Goal: Task Accomplishment & Management: Manage account settings

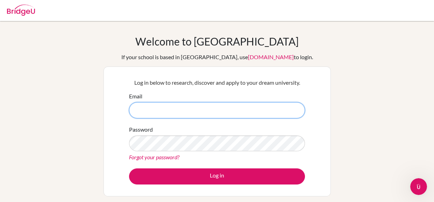
paste input "[EMAIL_ADDRESS][PERSON_NAME][DOMAIN_NAME]"
type input "[EMAIL_ADDRESS][PERSON_NAME][DOMAIN_NAME]"
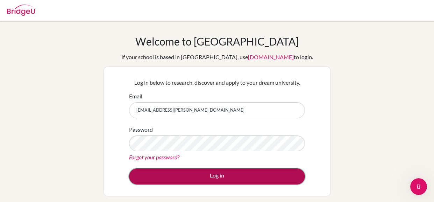
click at [181, 169] on button "Log in" at bounding box center [217, 176] width 176 height 16
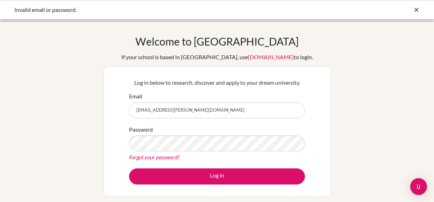
click at [129, 168] on button "Log in" at bounding box center [217, 176] width 176 height 16
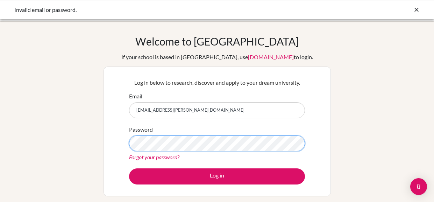
click at [129, 168] on button "Log in" at bounding box center [217, 176] width 176 height 16
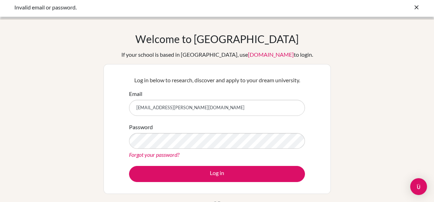
scroll to position [3, 0]
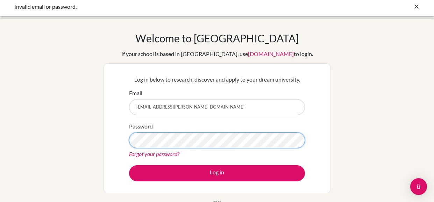
click at [129, 165] on button "Log in" at bounding box center [217, 173] width 176 height 16
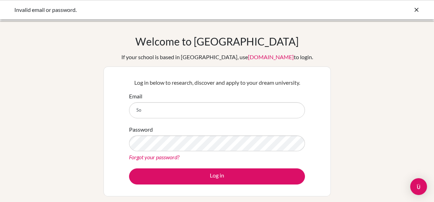
type input "S"
click at [164, 111] on input "sophiagironda46" at bounding box center [217, 110] width 176 height 16
click at [169, 111] on input "sophiagironda46" at bounding box center [217, 110] width 176 height 16
type input "[EMAIL_ADDRESS][DOMAIN_NAME]"
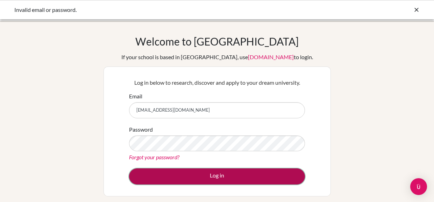
click at [158, 176] on button "Log in" at bounding box center [217, 176] width 176 height 16
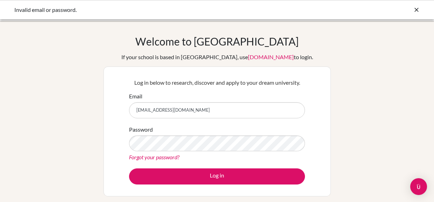
click at [129, 168] on button "Log in" at bounding box center [217, 176] width 176 height 16
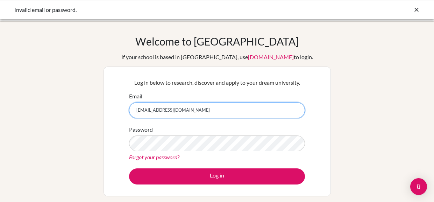
click at [150, 111] on input "[EMAIL_ADDRESS][DOMAIN_NAME]" at bounding box center [217, 110] width 176 height 16
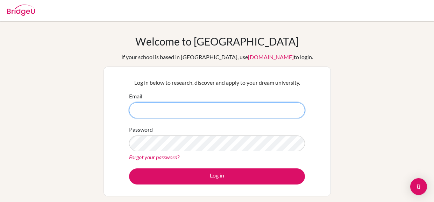
paste input "[EMAIL_ADDRESS][PERSON_NAME][DOMAIN_NAME]"
type input "[EMAIL_ADDRESS][PERSON_NAME][DOMAIN_NAME]"
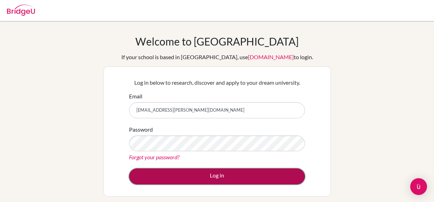
click at [184, 174] on button "Log in" at bounding box center [217, 176] width 176 height 16
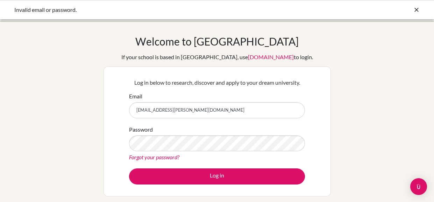
click at [204, 110] on input "sophia.gironda@highlandsinternational.org" at bounding box center [217, 110] width 176 height 16
type input "sophia.gironda46@gmail.com"
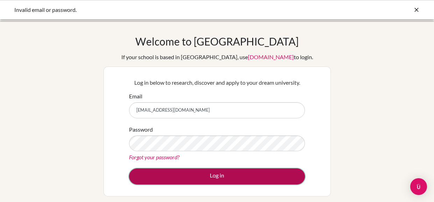
click at [201, 181] on button "Log in" at bounding box center [217, 176] width 176 height 16
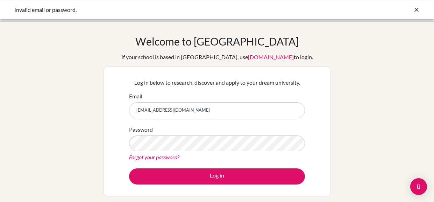
click at [150, 111] on input "sophia.gironda46@gmail.com" at bounding box center [217, 110] width 176 height 16
click at [163, 111] on input "sophiagironda46@gmail.com" at bounding box center [217, 110] width 176 height 16
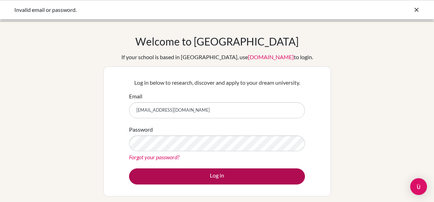
type input "sophiagironda.46@gmail.com"
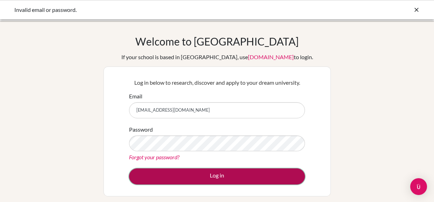
click at [187, 176] on button "Log in" at bounding box center [217, 176] width 176 height 16
click at [146, 177] on button "Log in" at bounding box center [217, 176] width 176 height 16
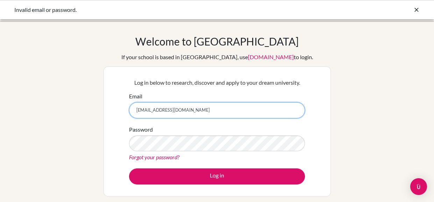
click at [149, 110] on input "Sophiagironda46@gmail.com" at bounding box center [217, 110] width 176 height 16
type input "[EMAIL_ADDRESS][DOMAIN_NAME]"
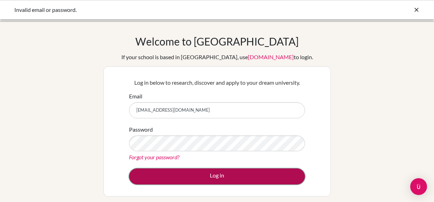
click at [148, 177] on button "Log in" at bounding box center [217, 176] width 176 height 16
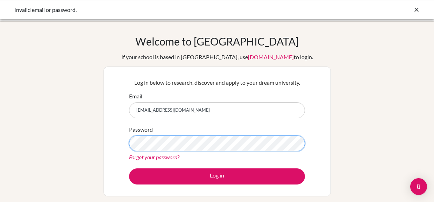
click at [129, 168] on button "Log in" at bounding box center [217, 176] width 176 height 16
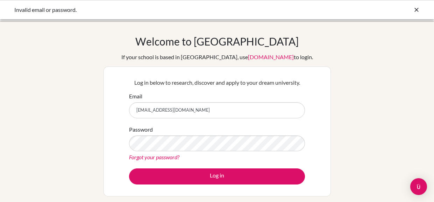
click at [173, 159] on link "Forgot your password?" at bounding box center [154, 157] width 50 height 7
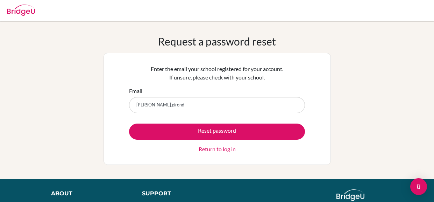
click at [345, 119] on div "Request a password reset Enter the email your school registered for your accoun…" at bounding box center [217, 100] width 434 height 130
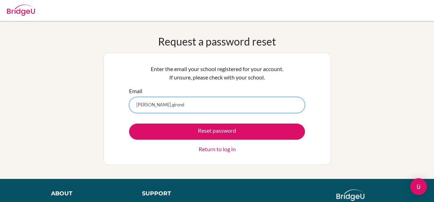
click at [247, 110] on input "[PERSON_NAME].girond" at bounding box center [217, 105] width 176 height 16
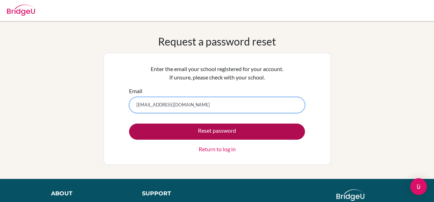
type input "Sophia.gironda46@gmail.com"
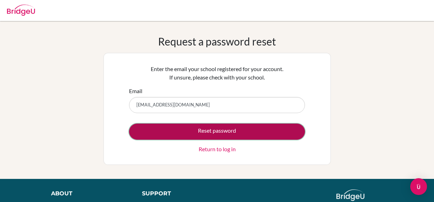
click at [257, 133] on button "Reset password" at bounding box center [217, 132] width 176 height 16
click at [180, 133] on button "Reset password" at bounding box center [217, 132] width 176 height 16
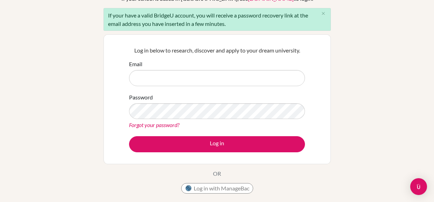
scroll to position [61, 0]
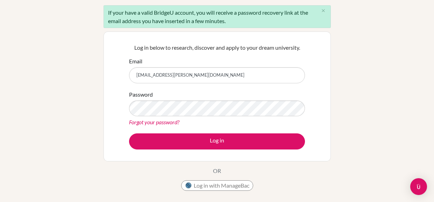
type input "[EMAIL_ADDRESS][PERSON_NAME][DOMAIN_NAME]"
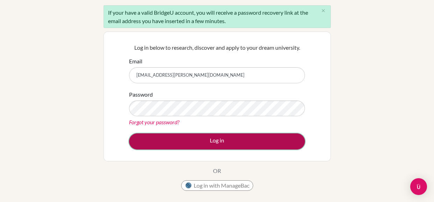
click at [143, 142] on button "Log in" at bounding box center [217, 141] width 176 height 16
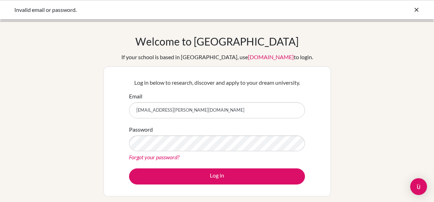
scroll to position [11, 0]
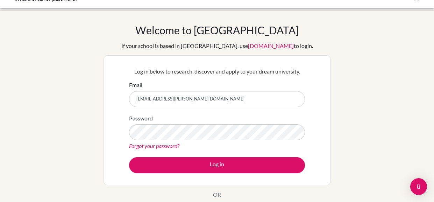
click at [159, 145] on link "Forgot your password?" at bounding box center [154, 145] width 50 height 7
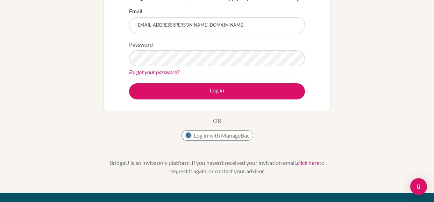
scroll to position [86, 0]
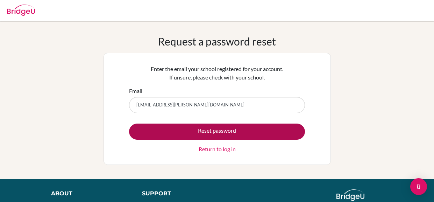
type input "[EMAIL_ADDRESS][PERSON_NAME][DOMAIN_NAME]"
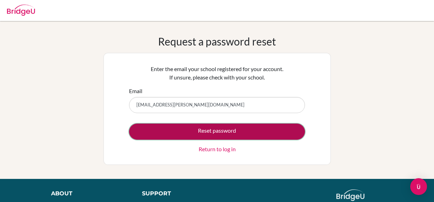
click at [207, 138] on button "Reset password" at bounding box center [217, 132] width 176 height 16
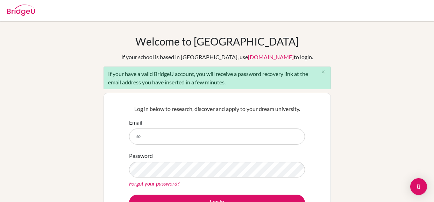
type input "s"
type input "[EMAIL_ADDRESS][DOMAIN_NAME]"
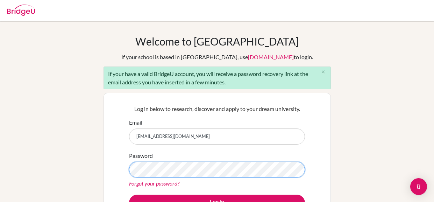
click at [129, 195] on button "Log in" at bounding box center [217, 203] width 176 height 16
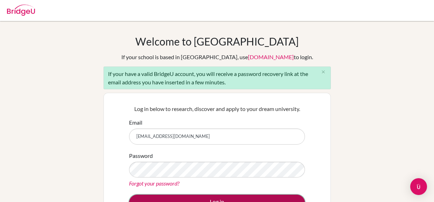
click at [244, 200] on button "Log in" at bounding box center [217, 203] width 176 height 16
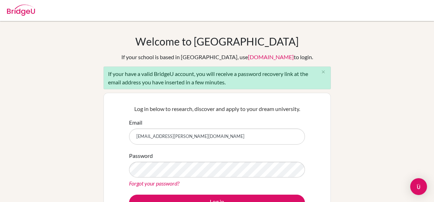
scroll to position [61, 0]
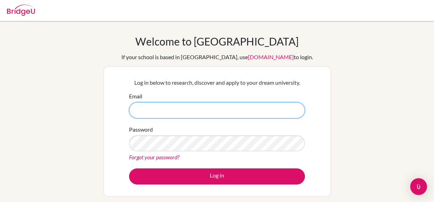
click at [191, 108] on input "Email" at bounding box center [217, 110] width 176 height 16
paste input "sophia.gironda@highlandsinternational.org"
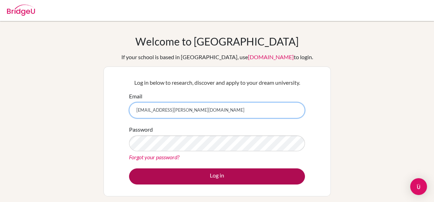
type input "sophia.gironda@highlandsinternational.org"
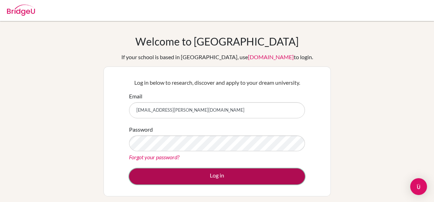
click at [191, 169] on button "Log in" at bounding box center [217, 176] width 176 height 16
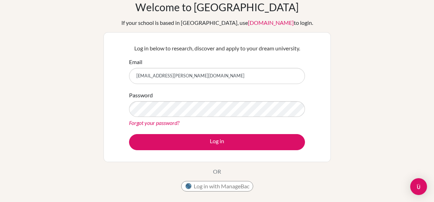
scroll to position [38, 0]
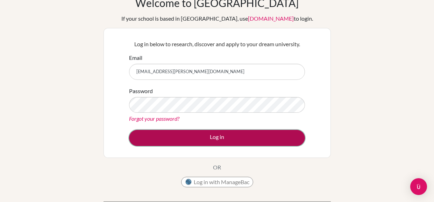
click at [185, 130] on button "Log in" at bounding box center [217, 138] width 176 height 16
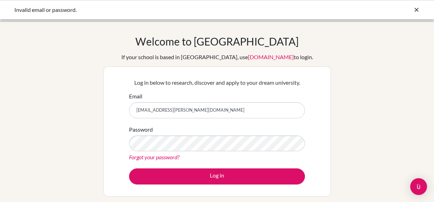
click at [160, 159] on link "Forgot your password?" at bounding box center [154, 157] width 50 height 7
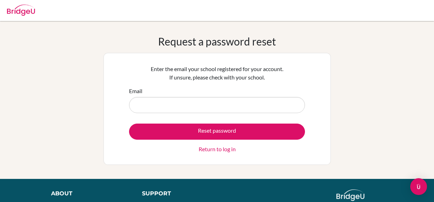
click at [210, 147] on link "Return to log in" at bounding box center [217, 149] width 37 height 8
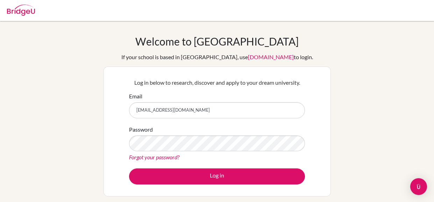
type input "sophia.gironda4@gmail.com"
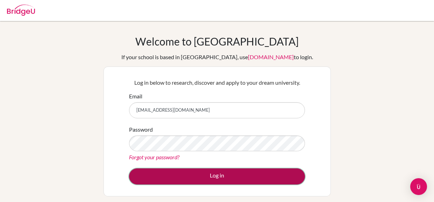
click at [153, 170] on button "Log in" at bounding box center [217, 176] width 176 height 16
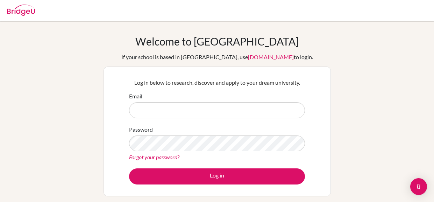
click at [77, 81] on div "Welcome to BridgeU If your school is based in China, use app.bridge-u.com.cn to…" at bounding box center [217, 149] width 434 height 229
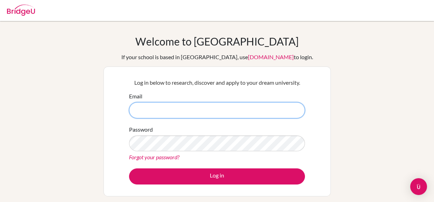
click at [155, 114] on input "Email" at bounding box center [217, 110] width 176 height 16
type input "[EMAIL_ADDRESS][DOMAIN_NAME]"
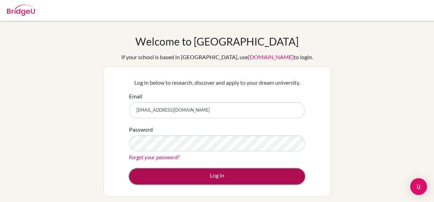
click at [156, 168] on button "Log in" at bounding box center [217, 176] width 176 height 16
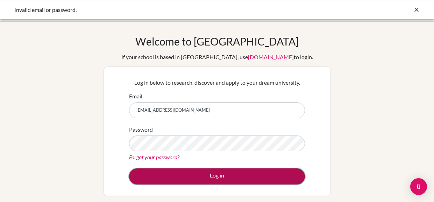
click at [171, 172] on button "Log in" at bounding box center [217, 176] width 176 height 16
click at [182, 179] on button "Log in" at bounding box center [217, 176] width 176 height 16
click at [174, 173] on button "Log in" at bounding box center [217, 176] width 176 height 16
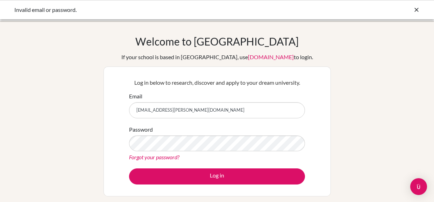
click at [129, 168] on button "Log in" at bounding box center [217, 176] width 176 height 16
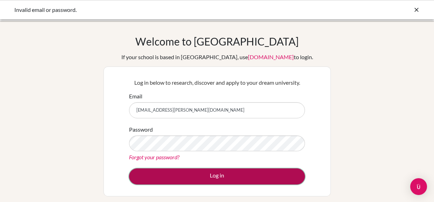
click at [197, 173] on button "Log in" at bounding box center [217, 176] width 176 height 16
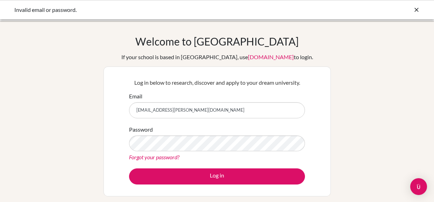
click at [311, 11] on div "Invalid email or password." at bounding box center [164, 10] width 301 height 8
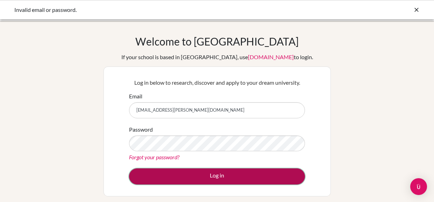
click at [209, 175] on button "Log in" at bounding box center [217, 176] width 176 height 16
